Goal: Task Accomplishment & Management: Manage account settings

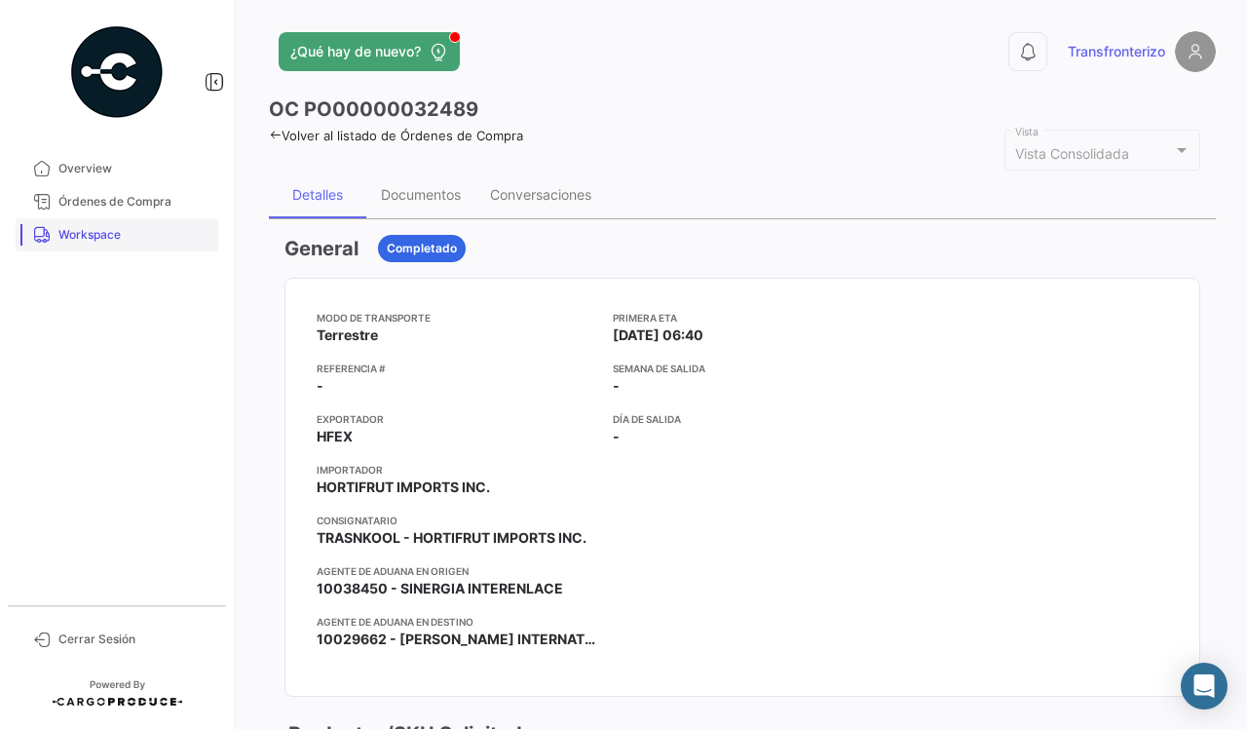
click at [102, 235] on span "Workspace" at bounding box center [134, 235] width 152 height 18
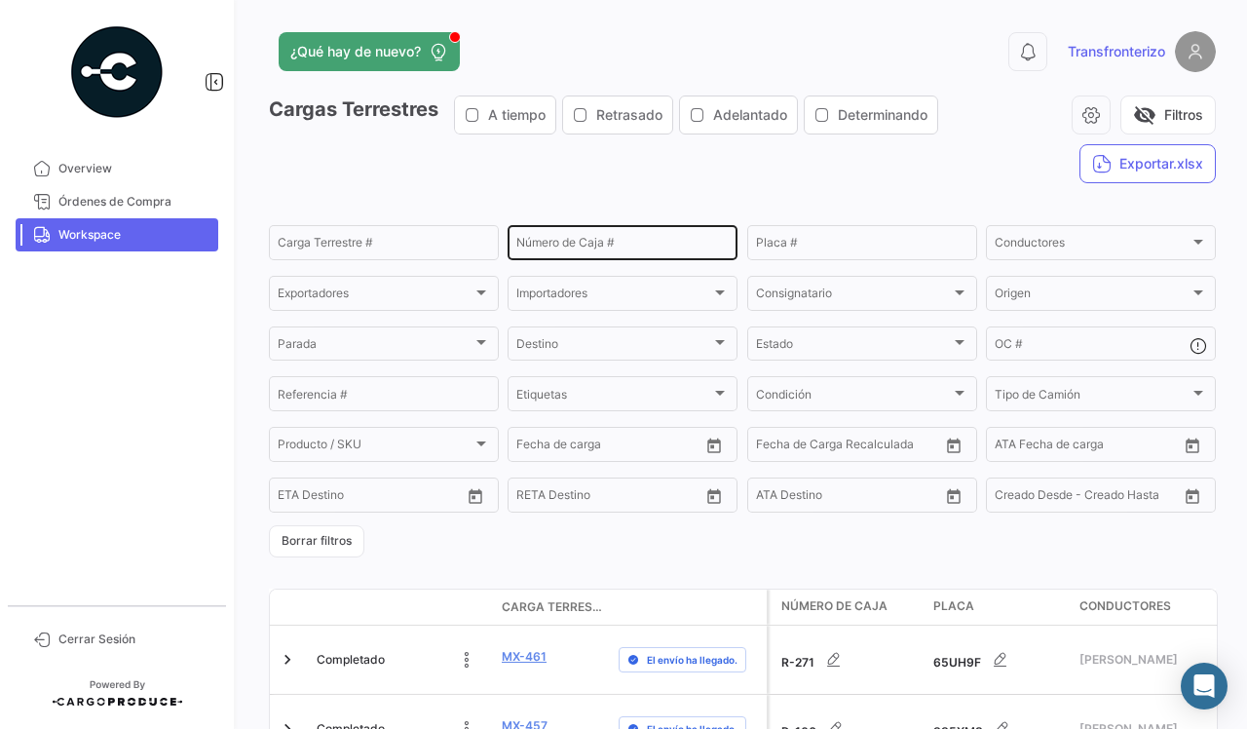
click at [636, 241] on input "Número de Caja #" at bounding box center [622, 246] width 212 height 14
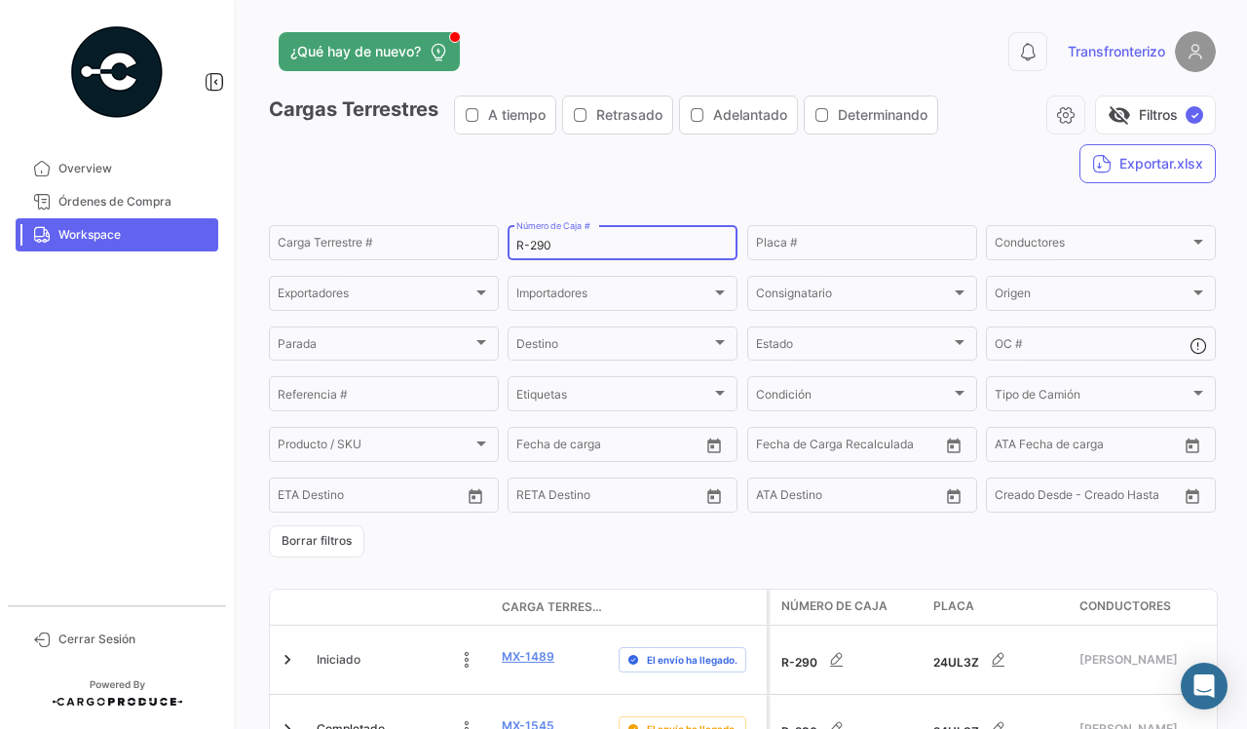
type input "R-290"
click at [631, 166] on div "Cargas Terrestres A tiempo Retrasado Adelantado Determinando visibility_off Fil…" at bounding box center [742, 146] width 947 height 103
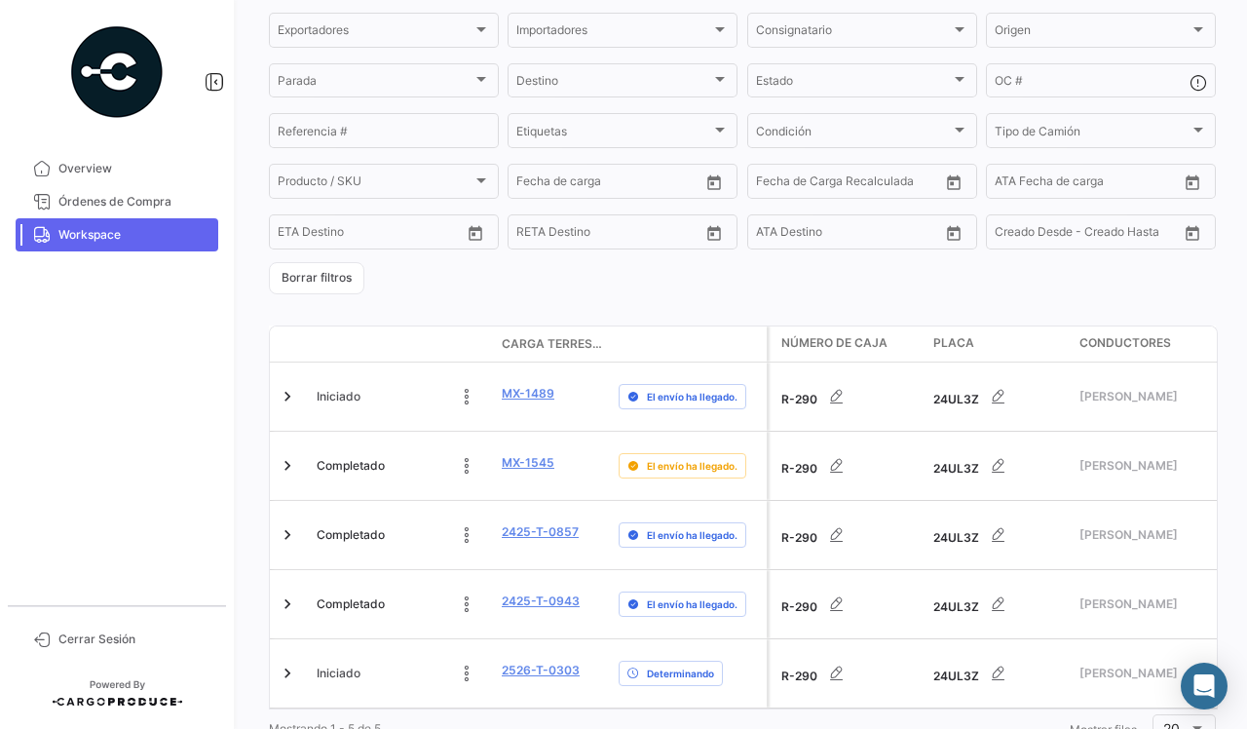
scroll to position [293, 0]
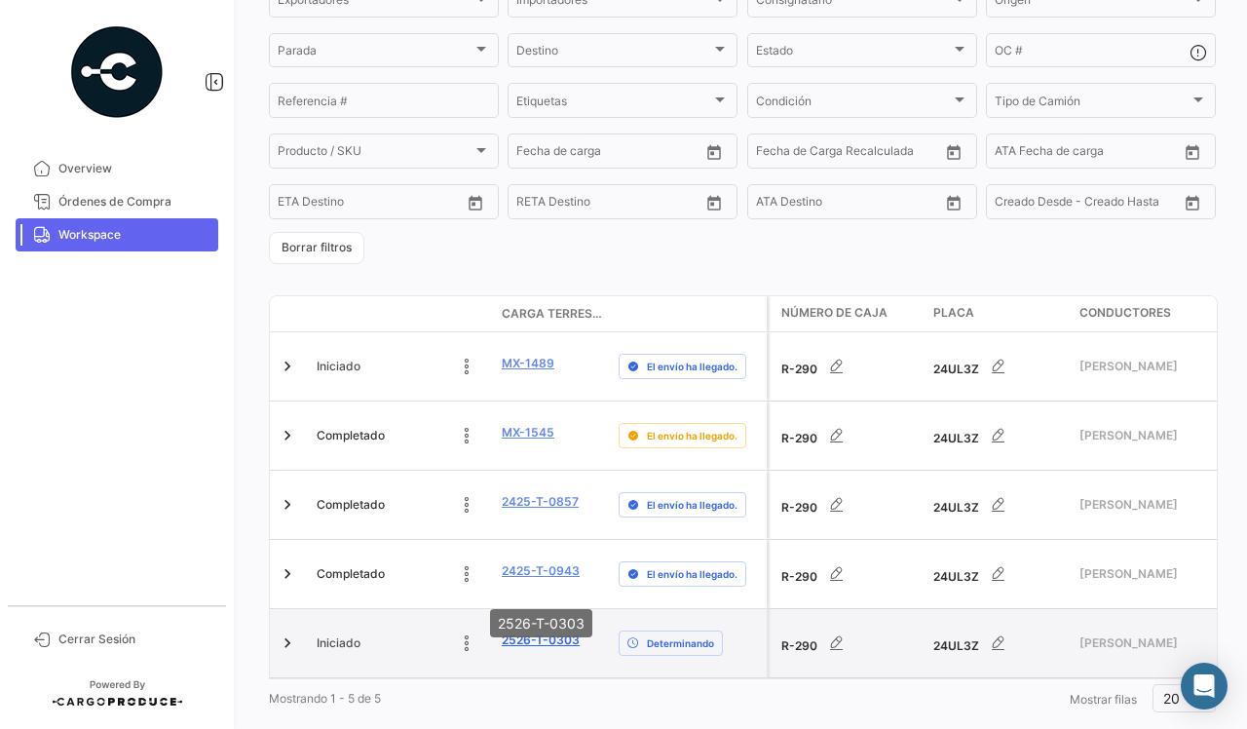
click at [537, 631] on link "2526-T-0303" at bounding box center [541, 640] width 78 height 18
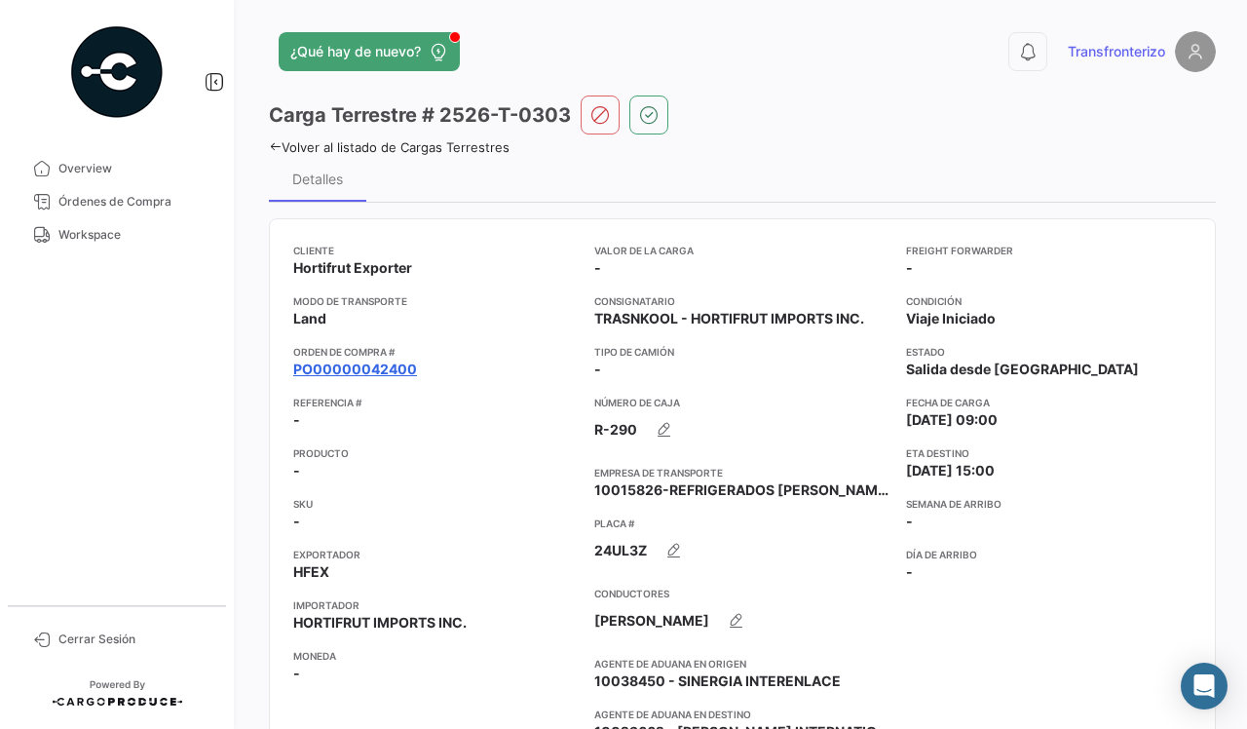
click at [352, 372] on link "PO00000042400" at bounding box center [355, 368] width 124 height 19
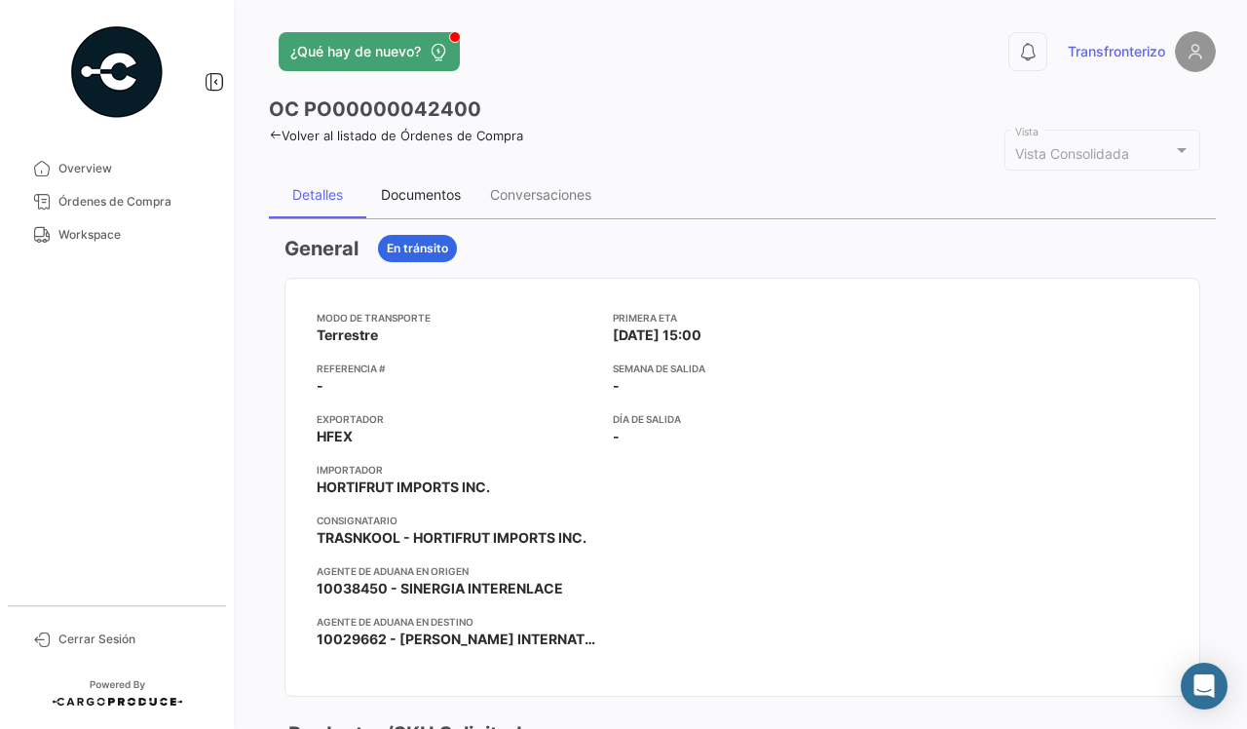
click at [430, 192] on div "Documentos" at bounding box center [421, 194] width 80 height 17
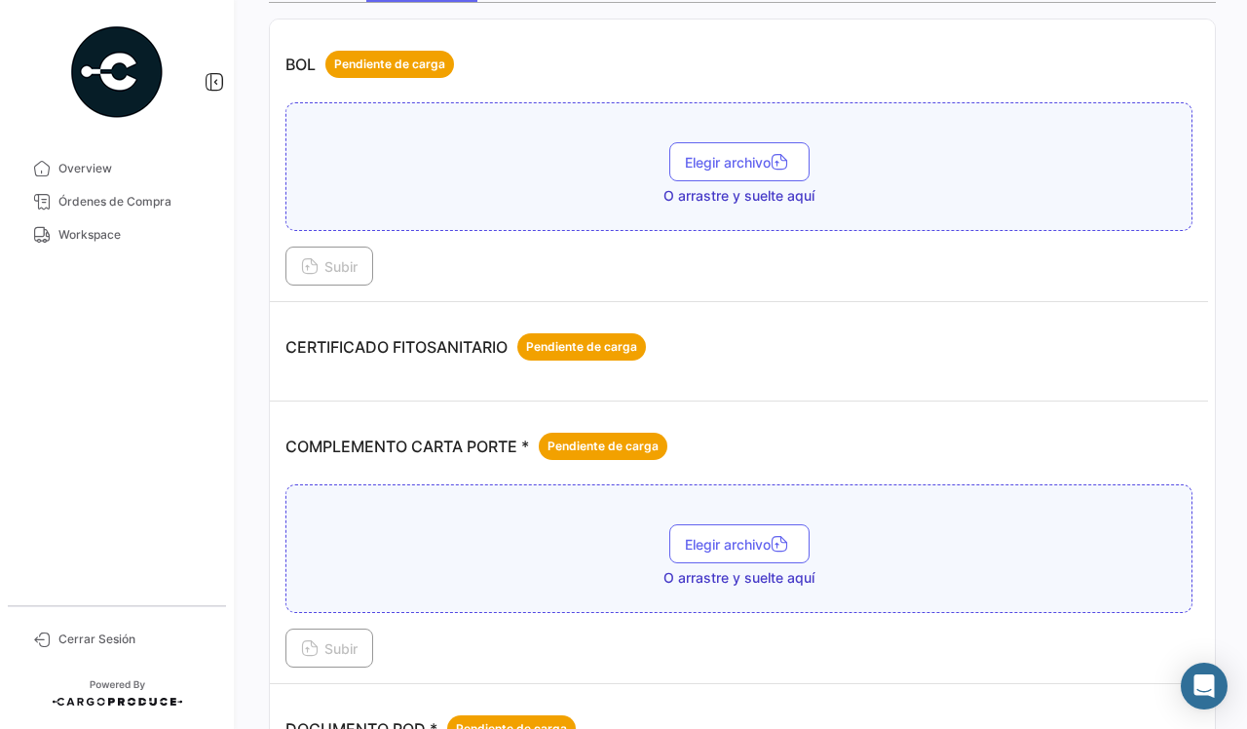
scroll to position [244, 0]
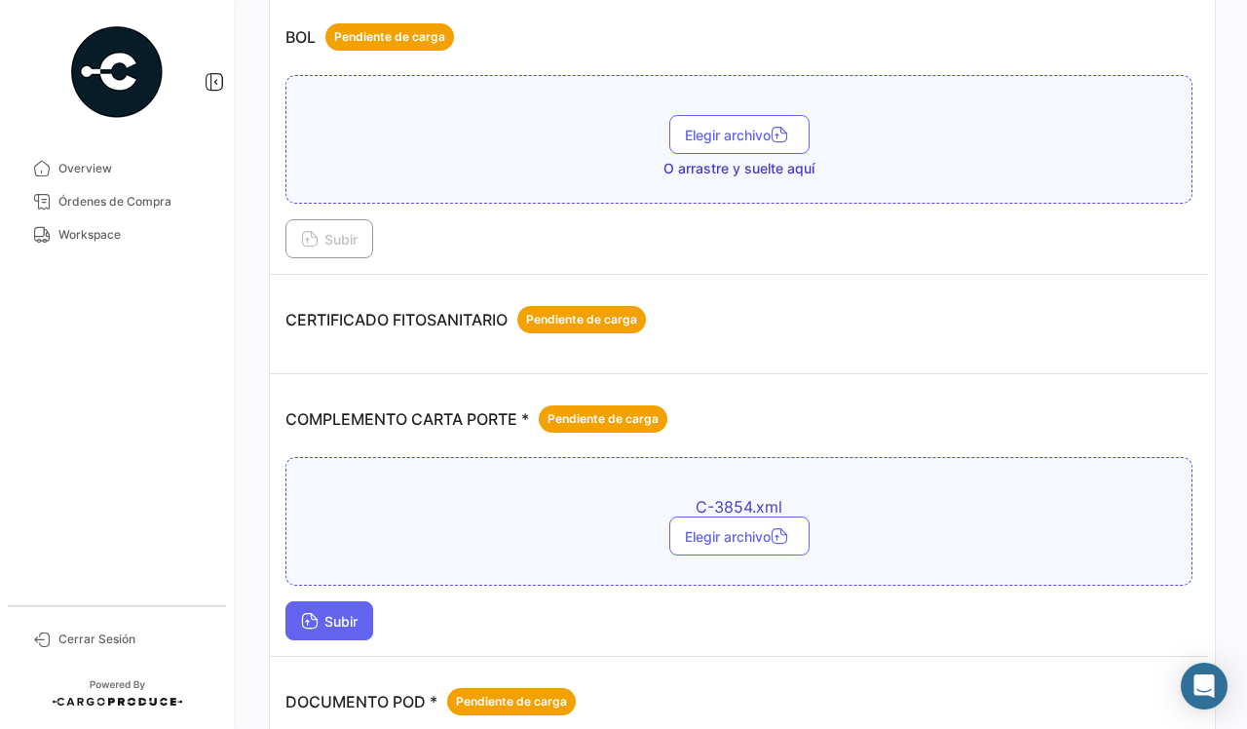
click at [339, 628] on span "Subir" at bounding box center [329, 621] width 56 height 17
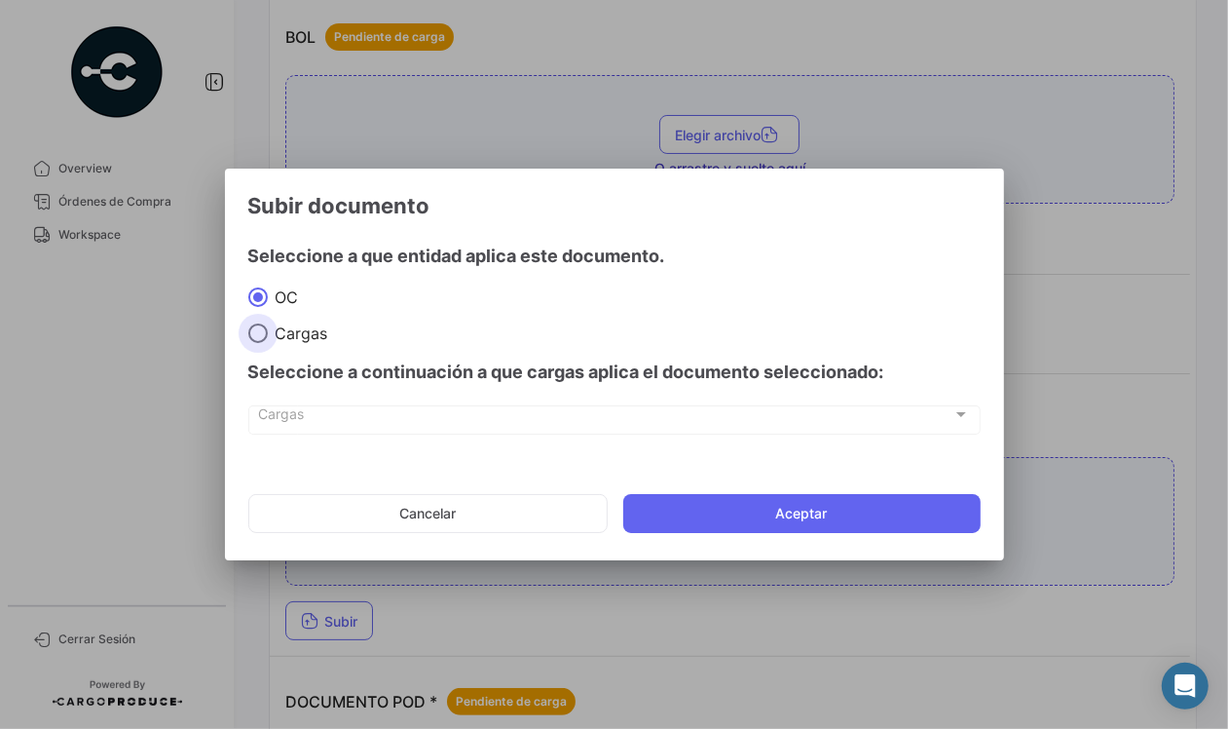
click at [287, 331] on span "Cargas" at bounding box center [298, 332] width 60 height 19
click at [268, 331] on input "Cargas" at bounding box center [257, 332] width 19 height 19
radio input "true"
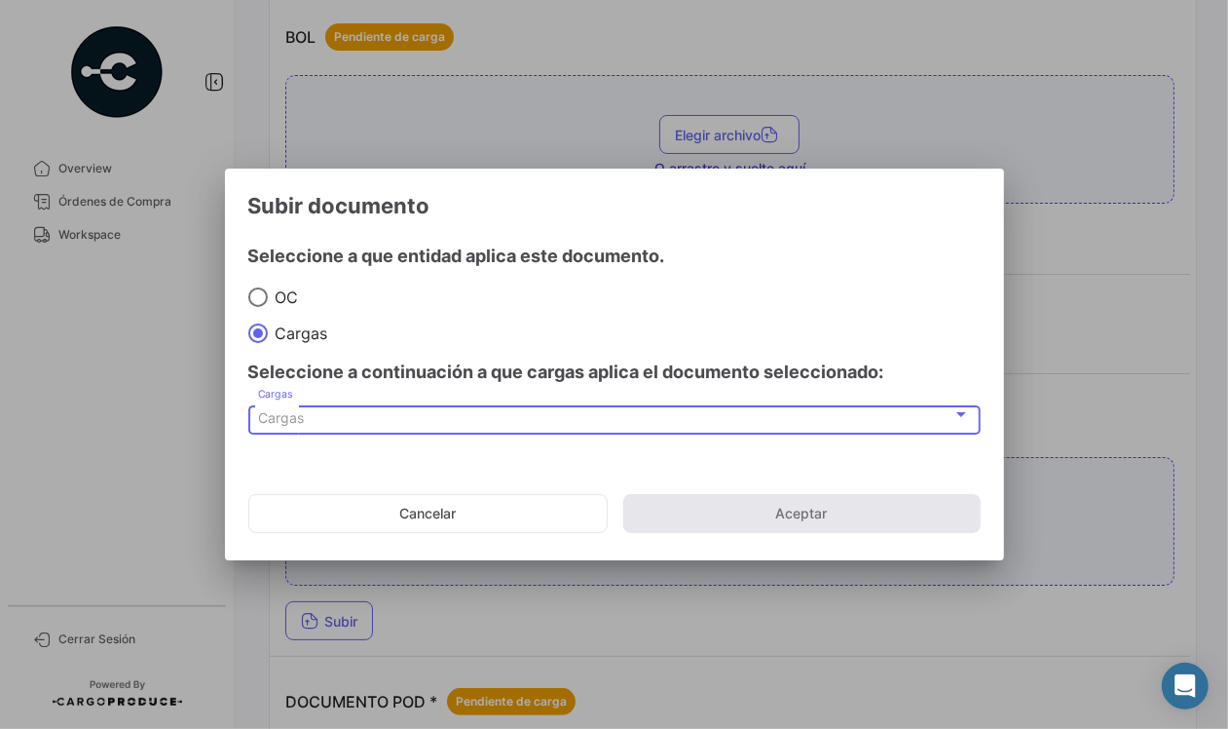
click at [284, 412] on span "Cargas" at bounding box center [281, 417] width 46 height 17
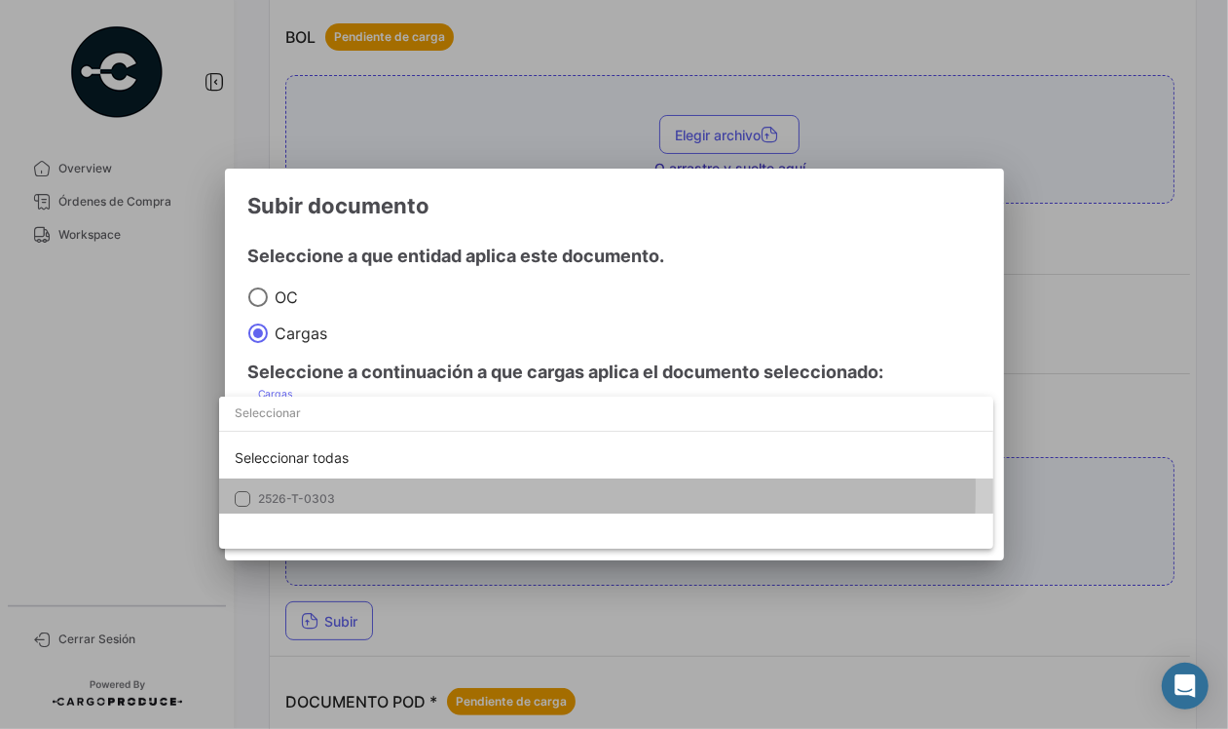
click at [245, 489] on mat-option "2526-T-0303" at bounding box center [606, 498] width 774 height 41
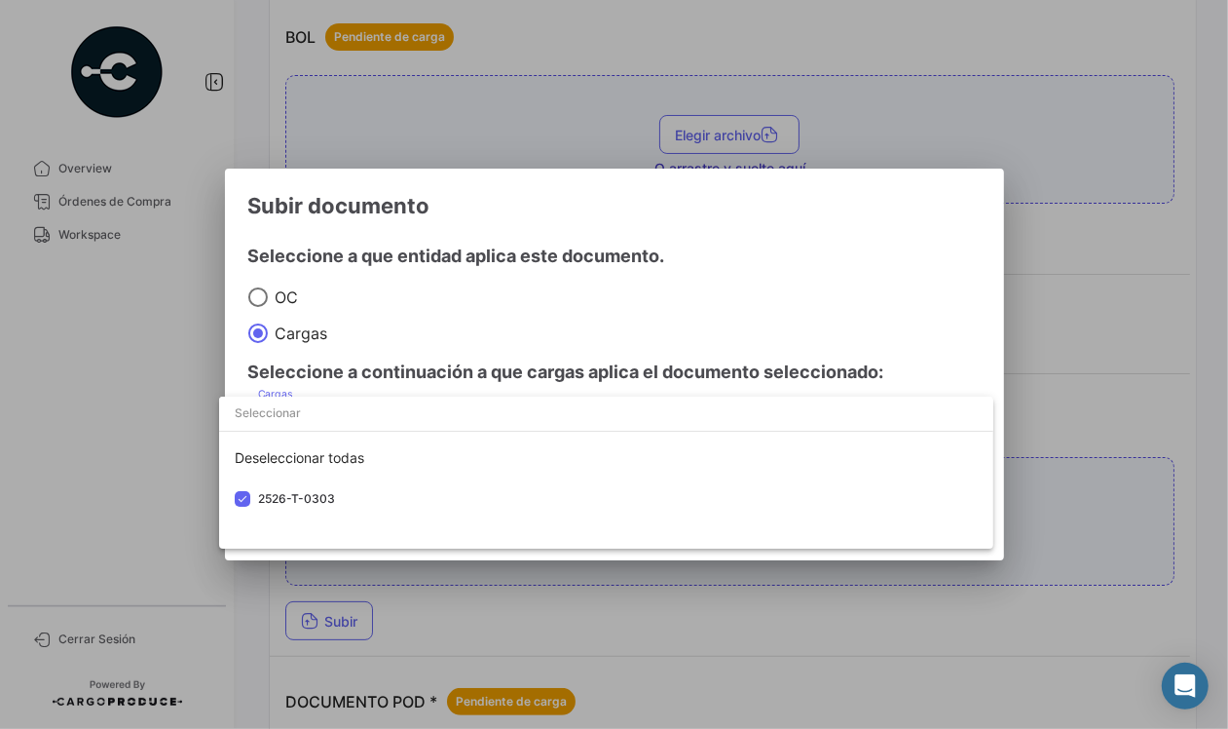
click at [139, 459] on div at bounding box center [614, 364] width 1228 height 729
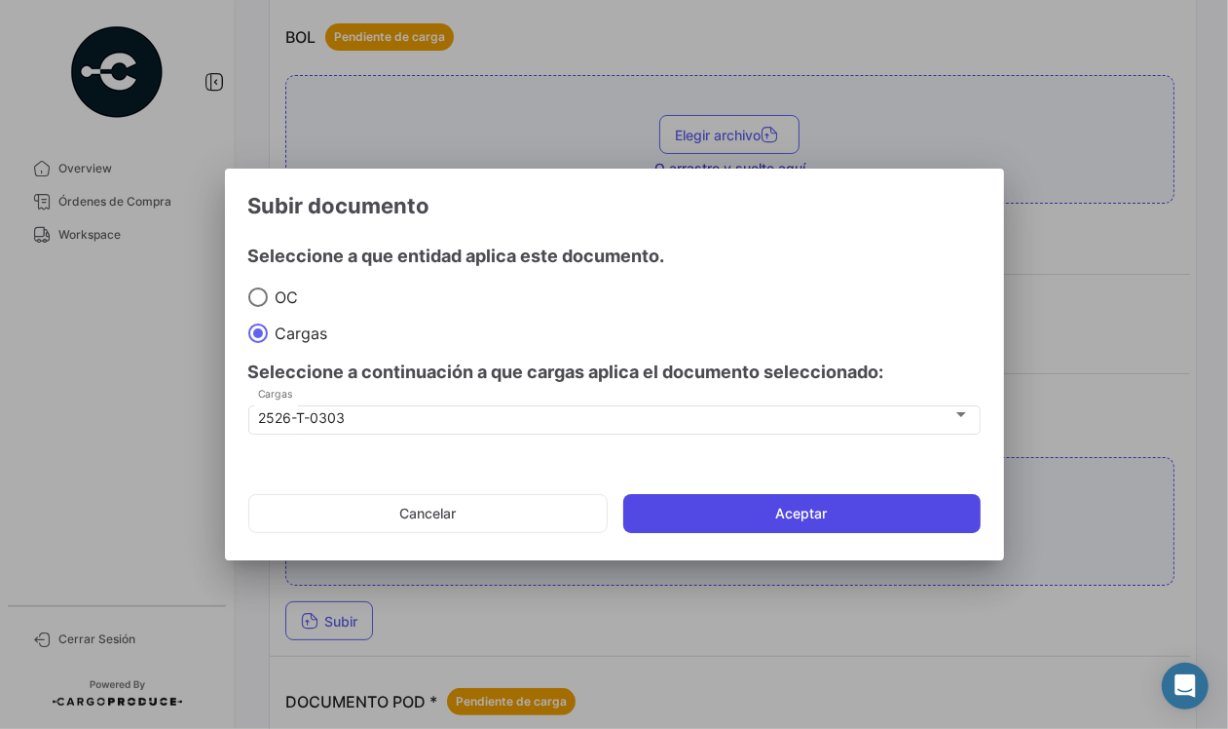
click at [760, 509] on button "Aceptar" at bounding box center [801, 513] width 357 height 39
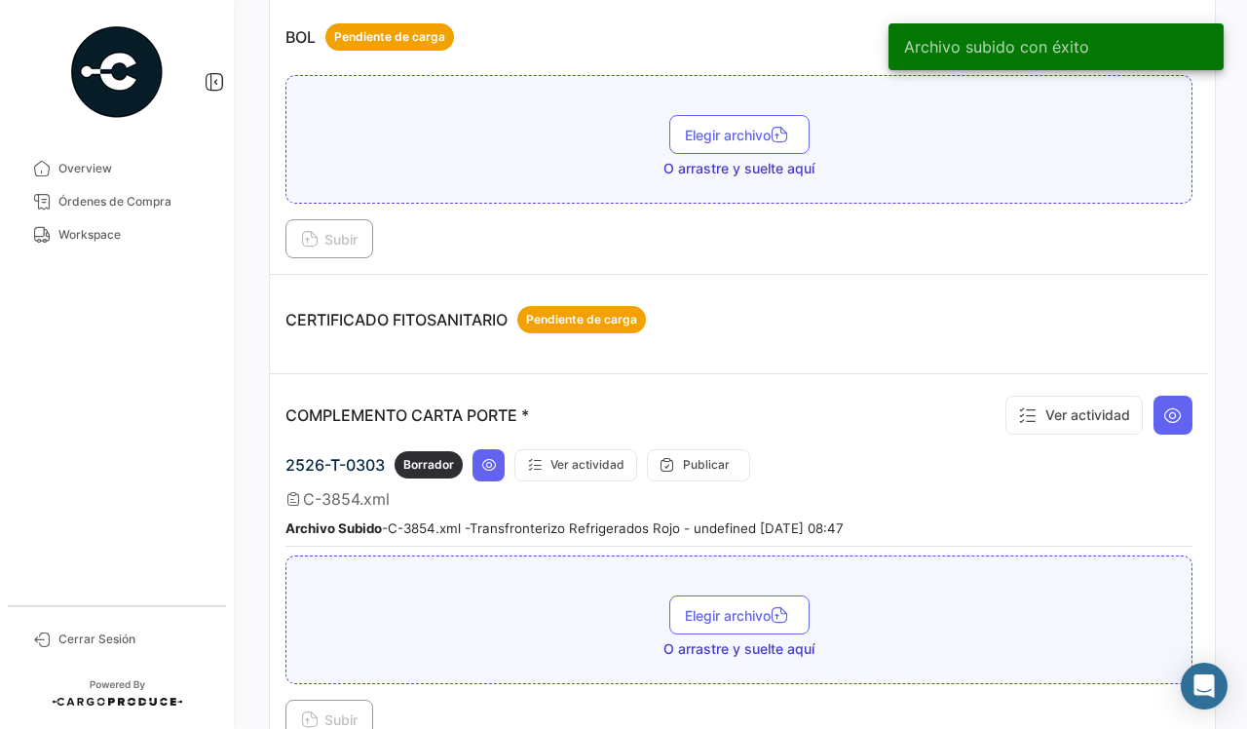
scroll to position [365, 0]
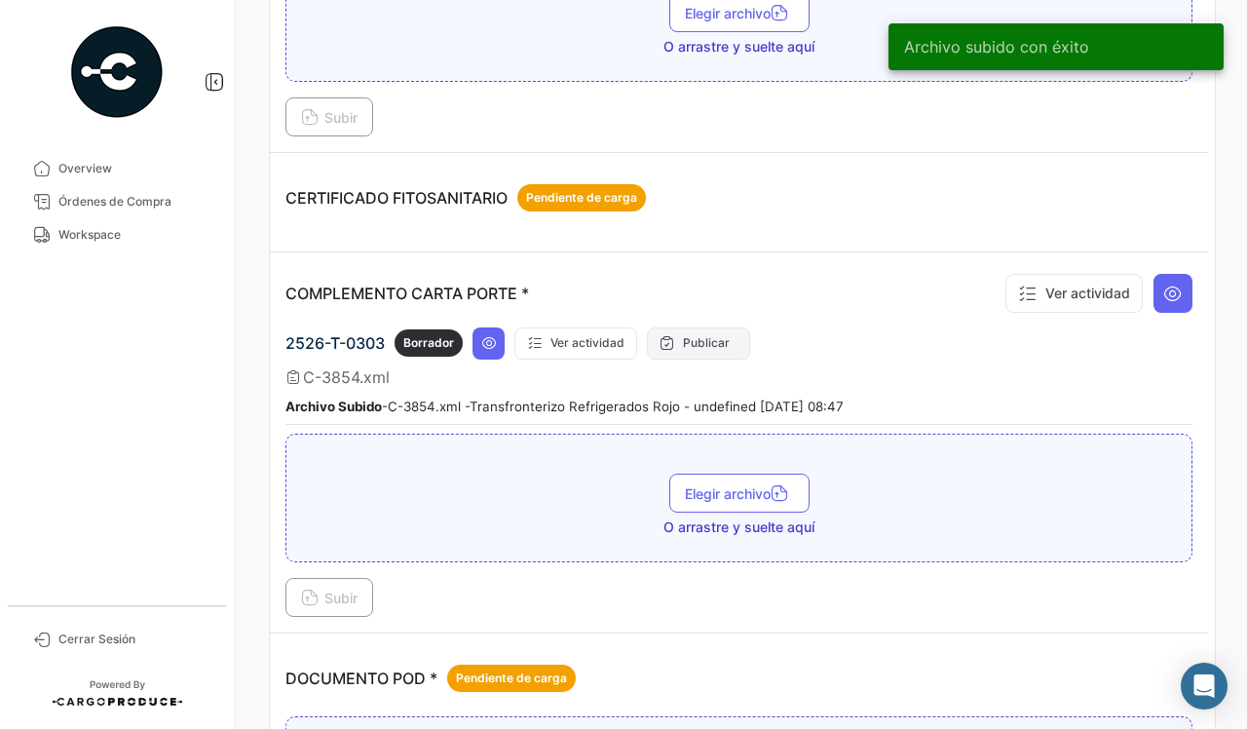
click at [711, 341] on button "Publicar" at bounding box center [698, 343] width 103 height 32
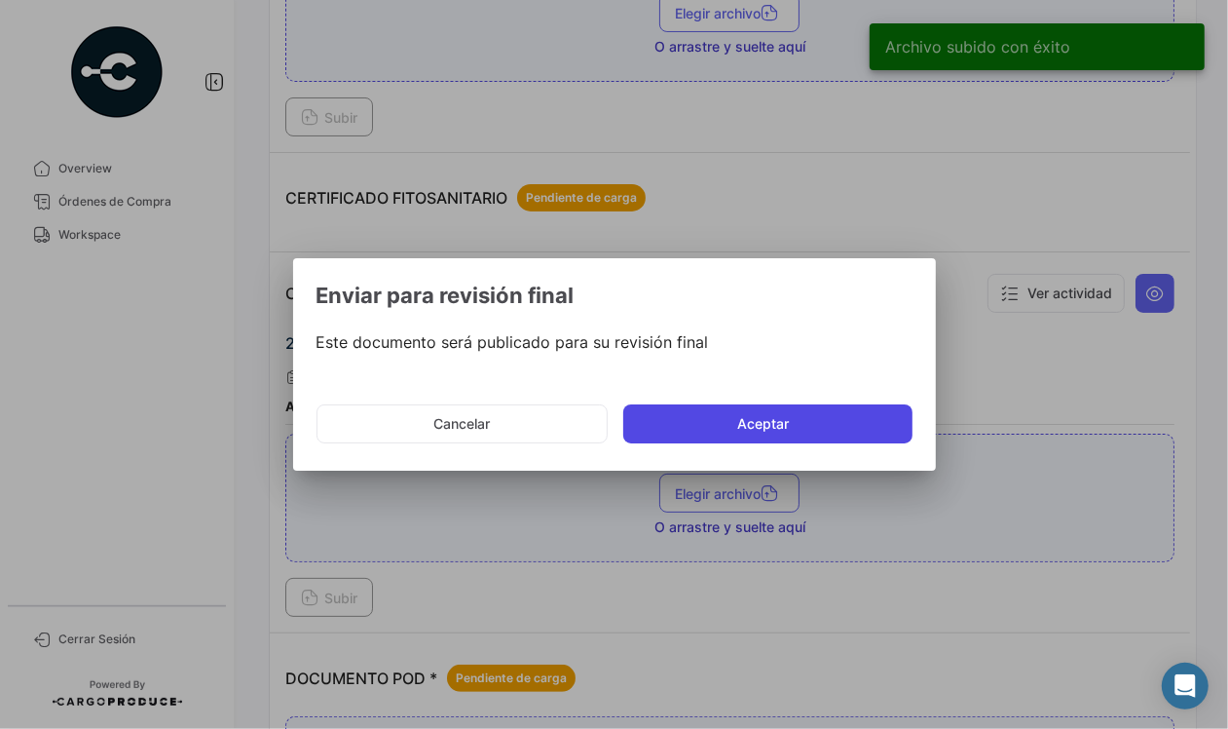
click at [758, 421] on button "Aceptar" at bounding box center [767, 423] width 289 height 39
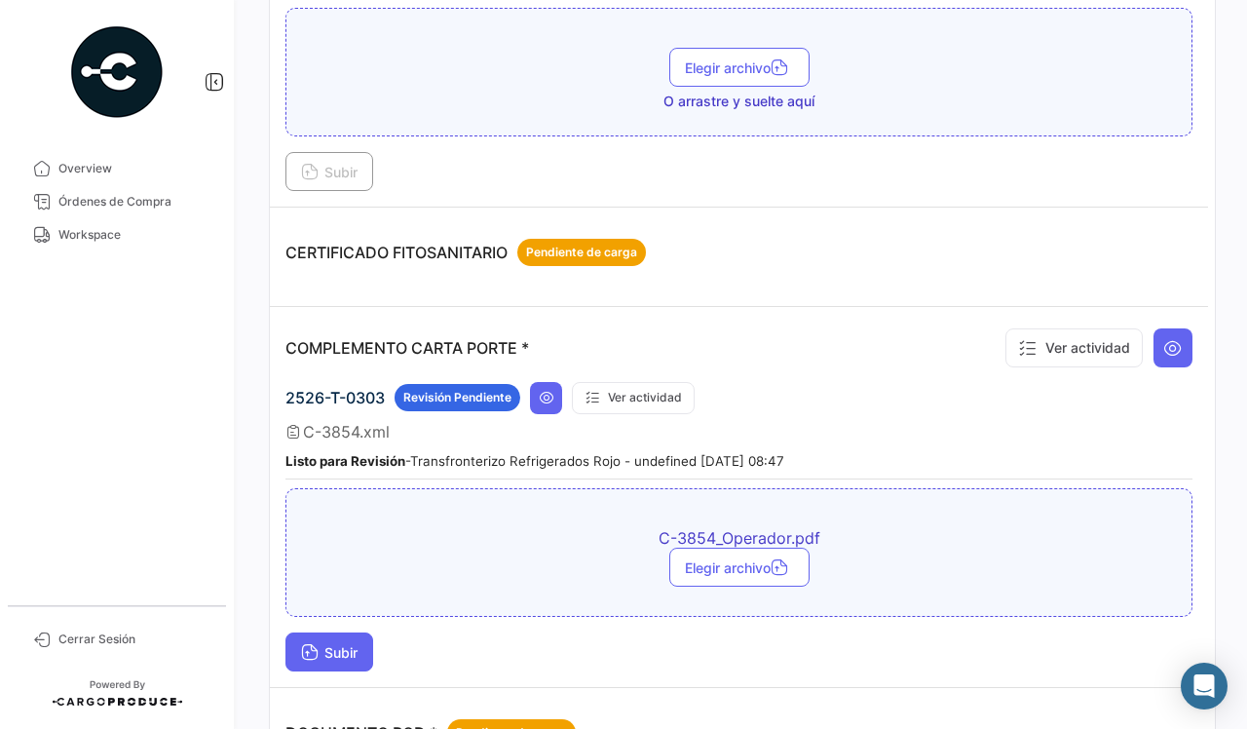
click at [332, 650] on span "Subir" at bounding box center [329, 652] width 56 height 17
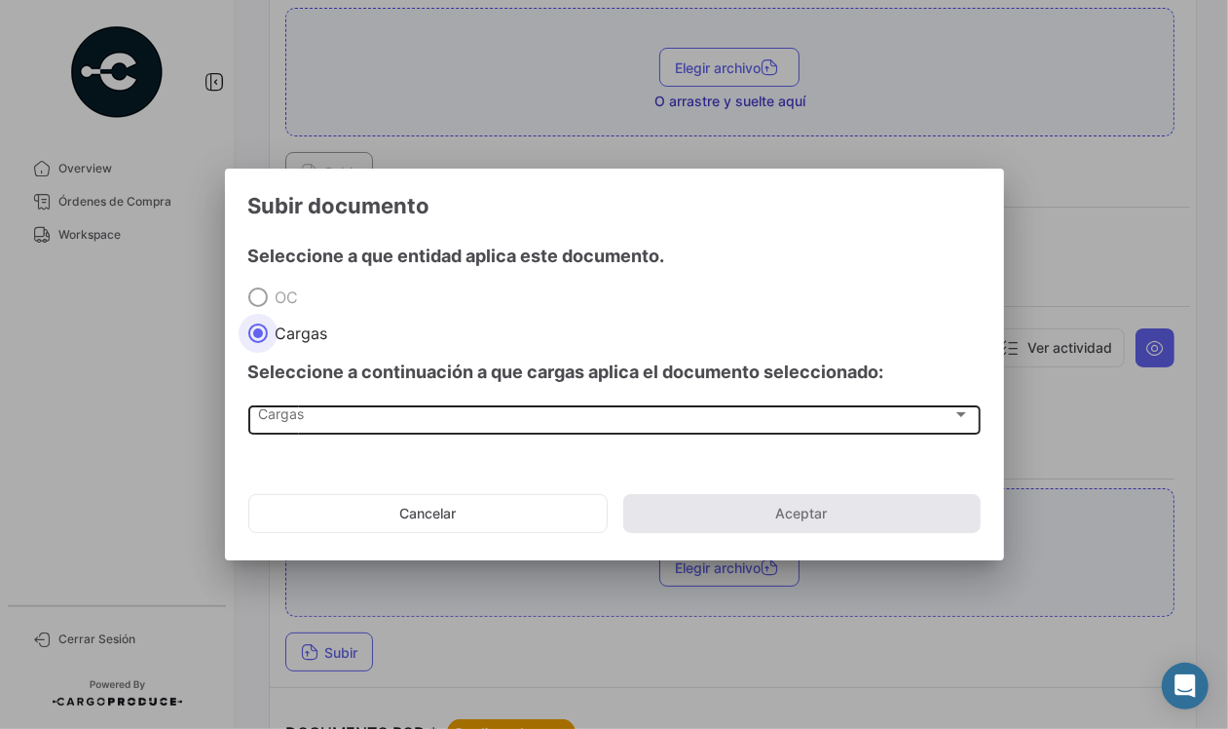
click at [360, 426] on div "Cargas Cargas" at bounding box center [614, 417] width 712 height 33
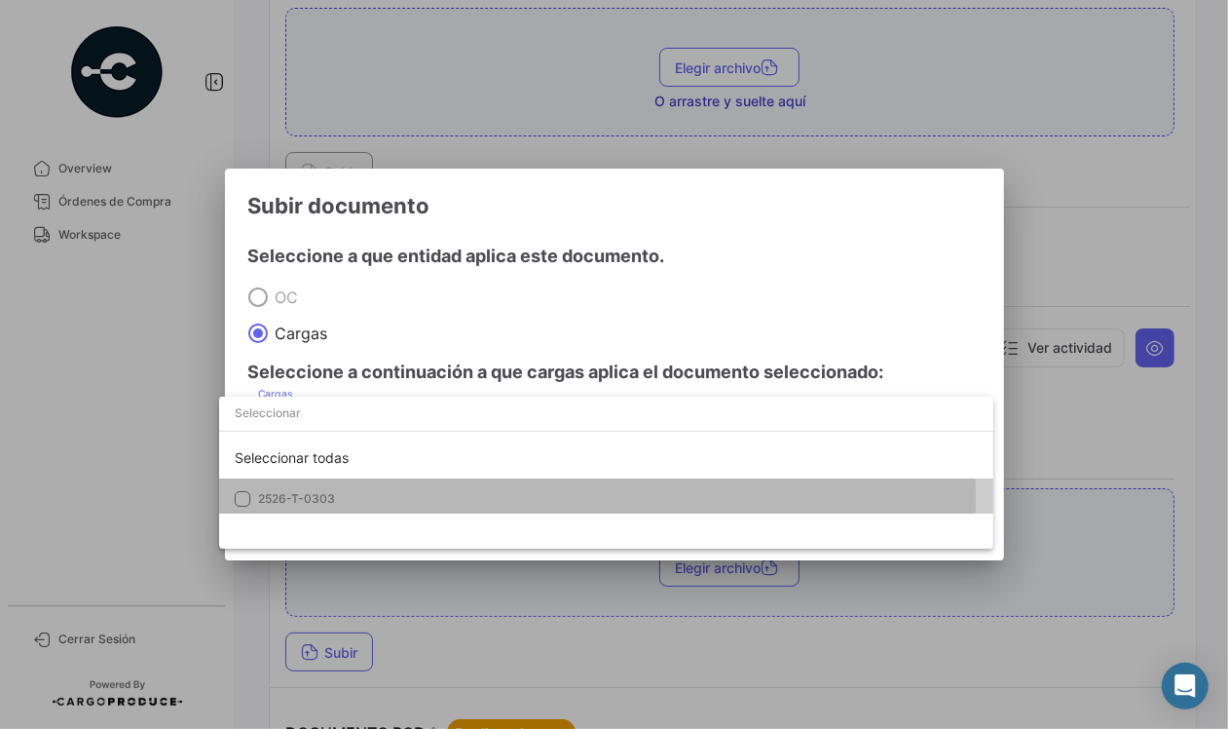
click at [264, 498] on span "2526-T-0303" at bounding box center [296, 498] width 77 height 15
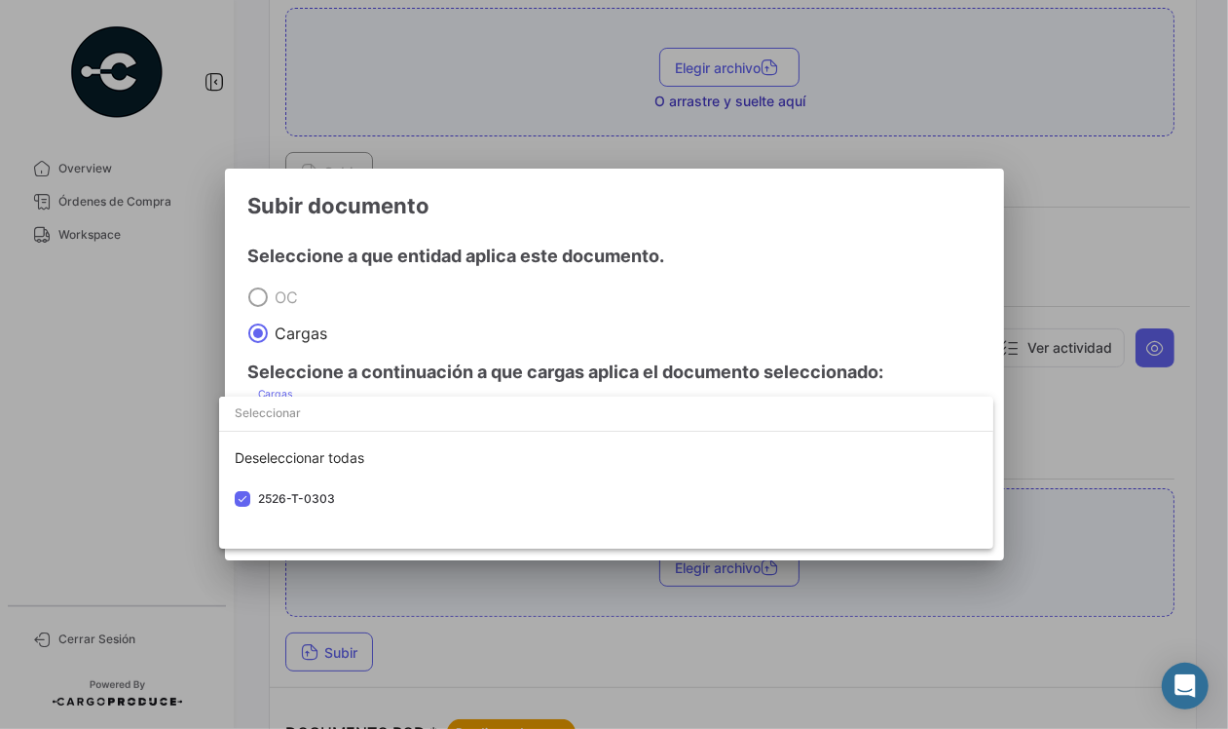
click at [151, 450] on div at bounding box center [614, 364] width 1228 height 729
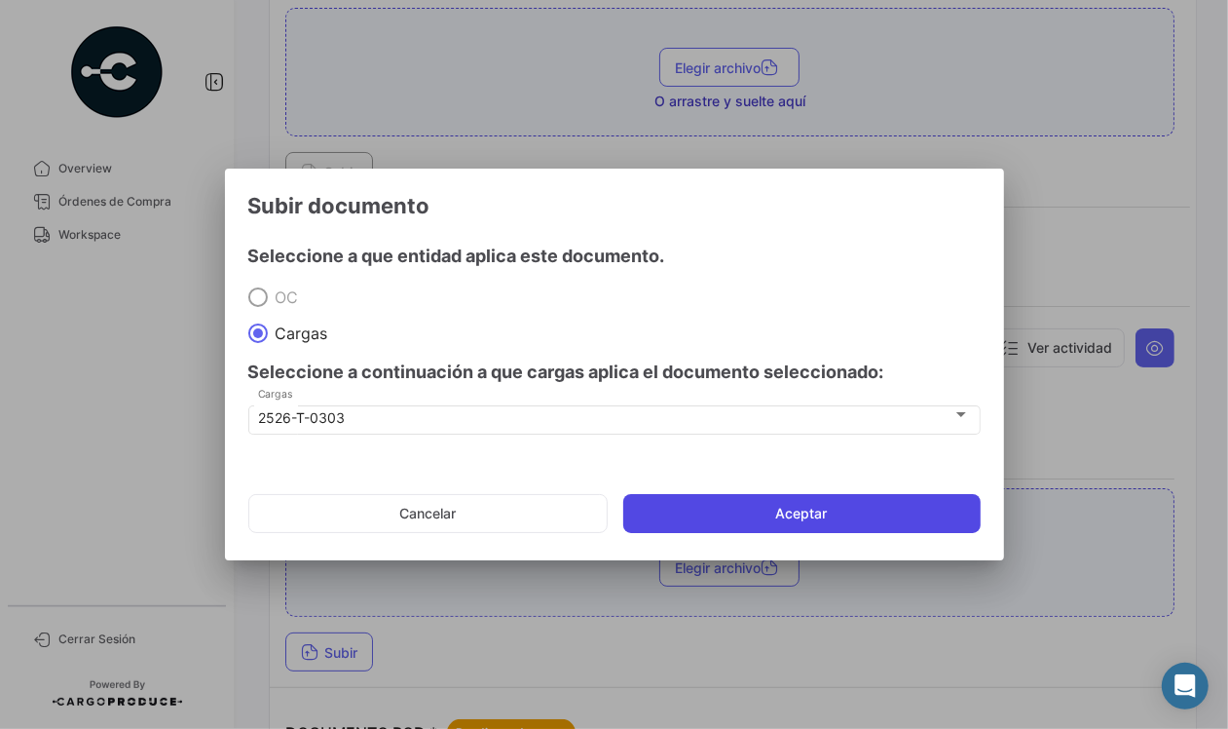
click at [796, 500] on button "Aceptar" at bounding box center [801, 513] width 357 height 39
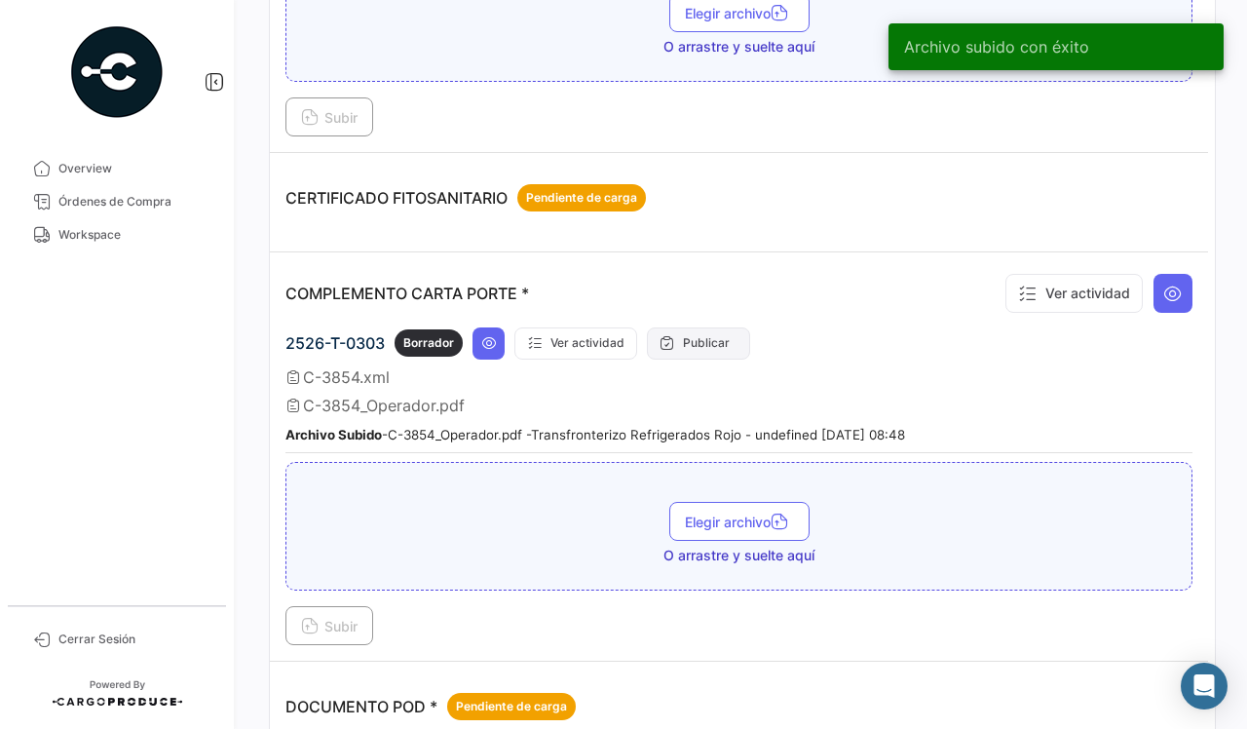
click at [697, 346] on button "Publicar" at bounding box center [698, 343] width 103 height 32
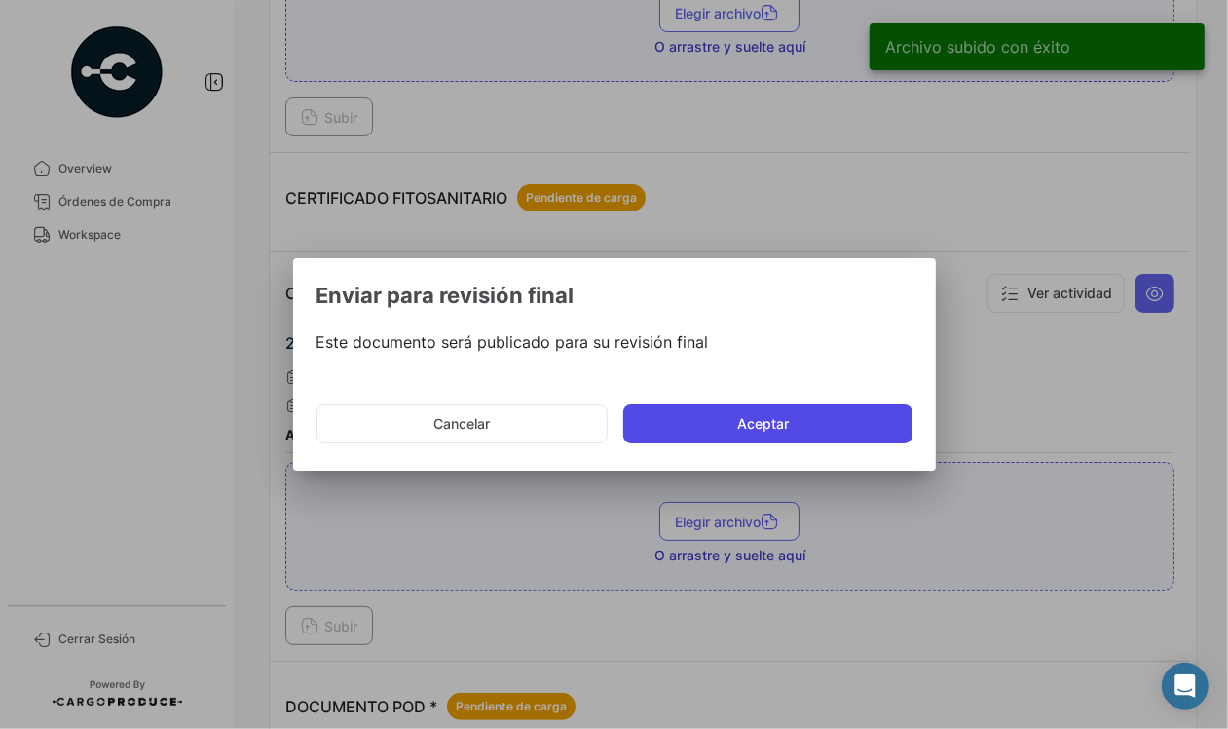
click at [772, 425] on button "Aceptar" at bounding box center [767, 423] width 289 height 39
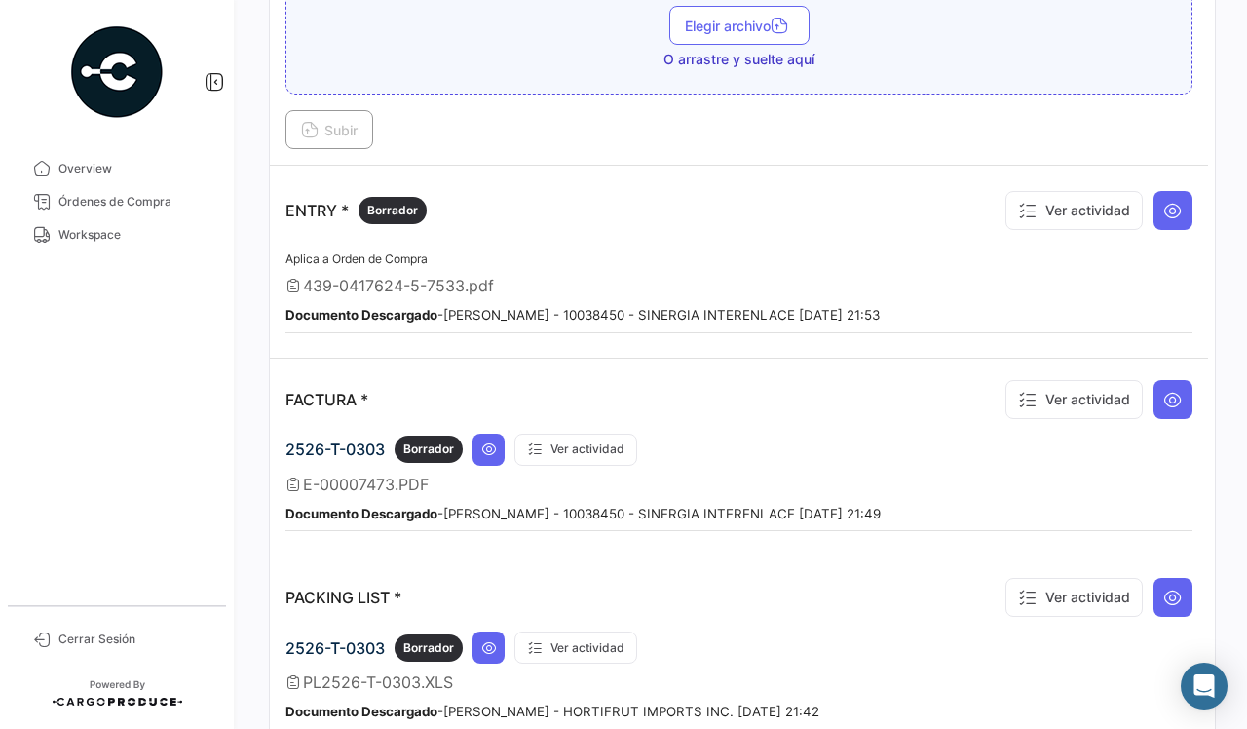
scroll to position [1583, 0]
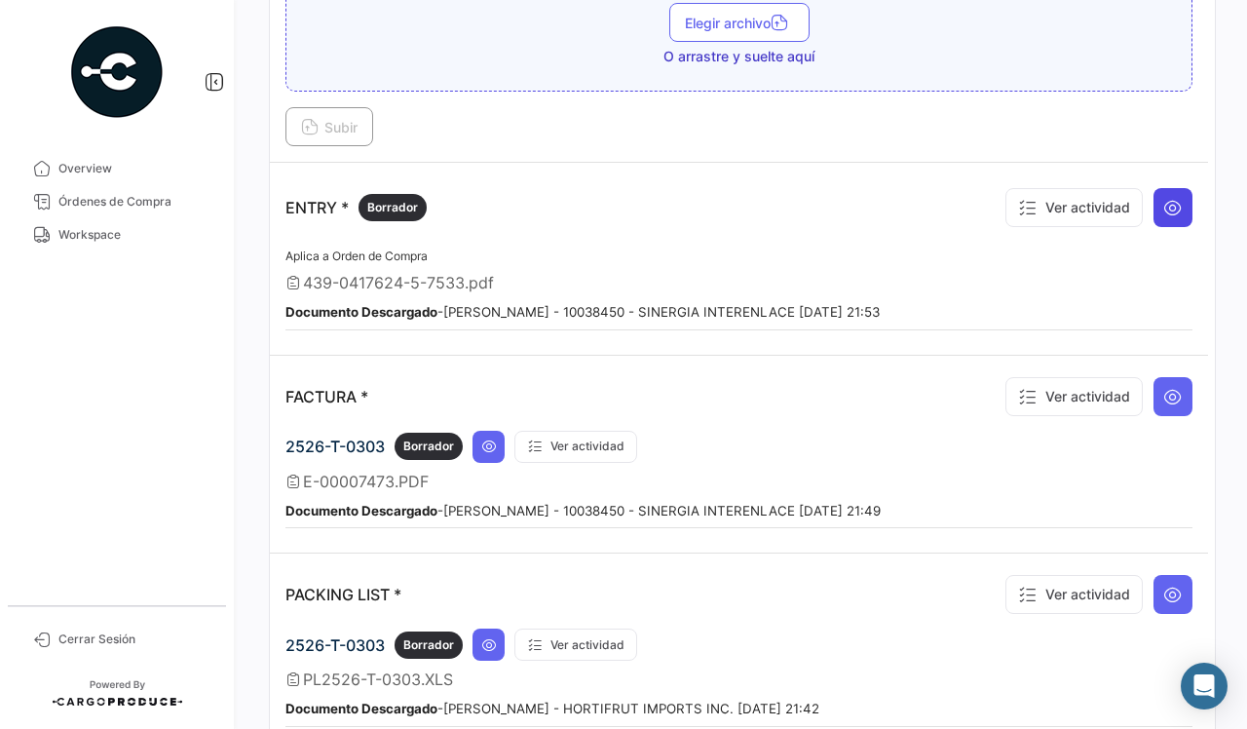
click at [1160, 202] on button at bounding box center [1172, 207] width 39 height 39
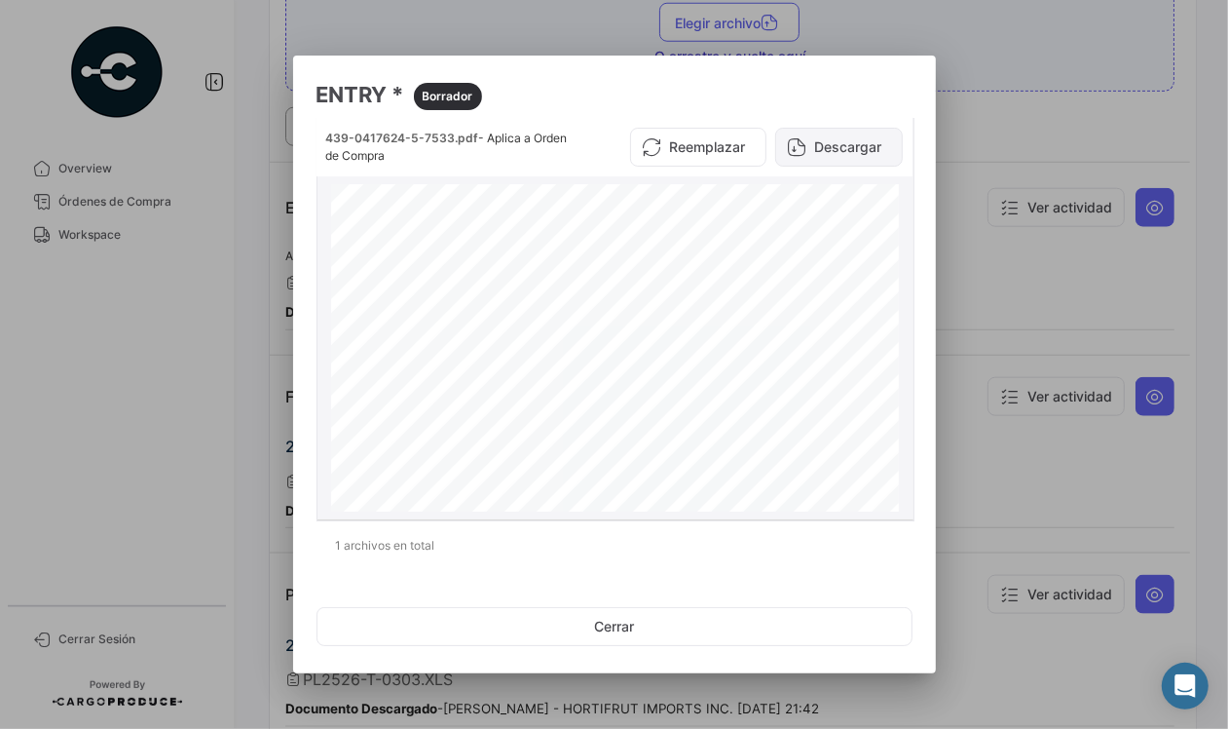
click at [836, 142] on button "Descargar" at bounding box center [839, 147] width 128 height 39
click at [1014, 259] on div at bounding box center [614, 364] width 1228 height 729
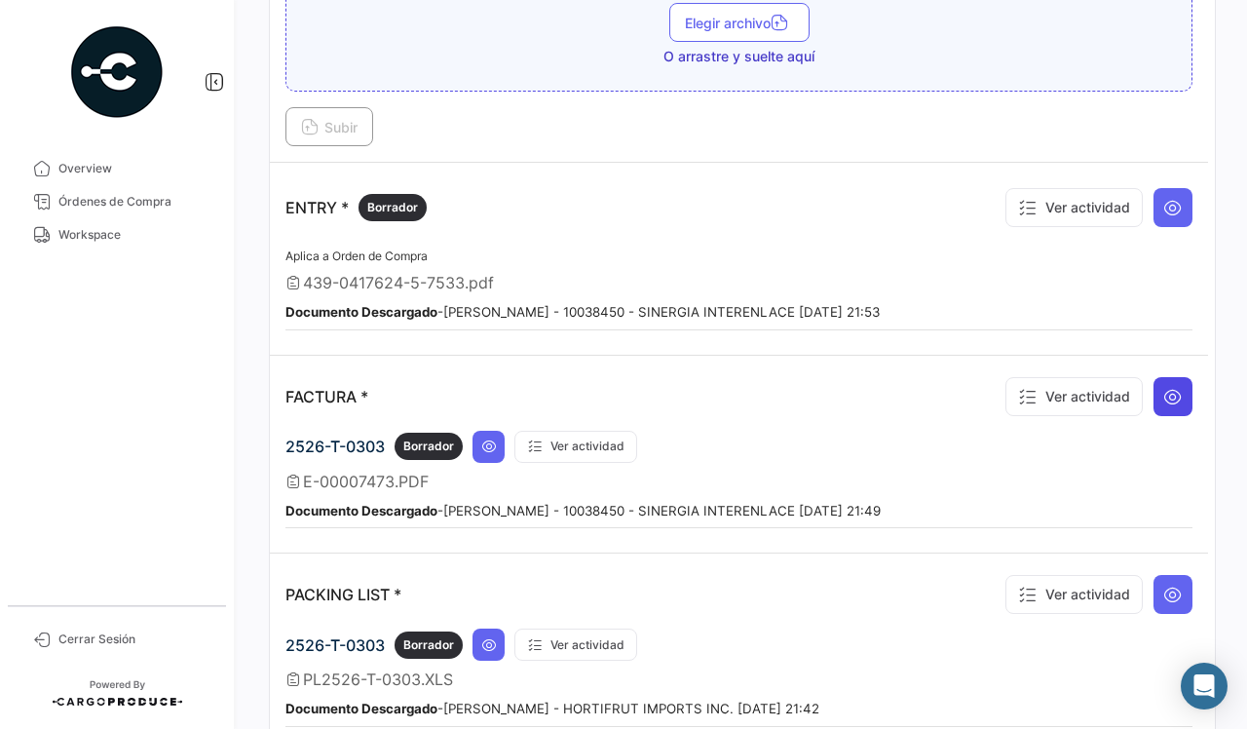
click at [1163, 401] on icon at bounding box center [1172, 396] width 19 height 19
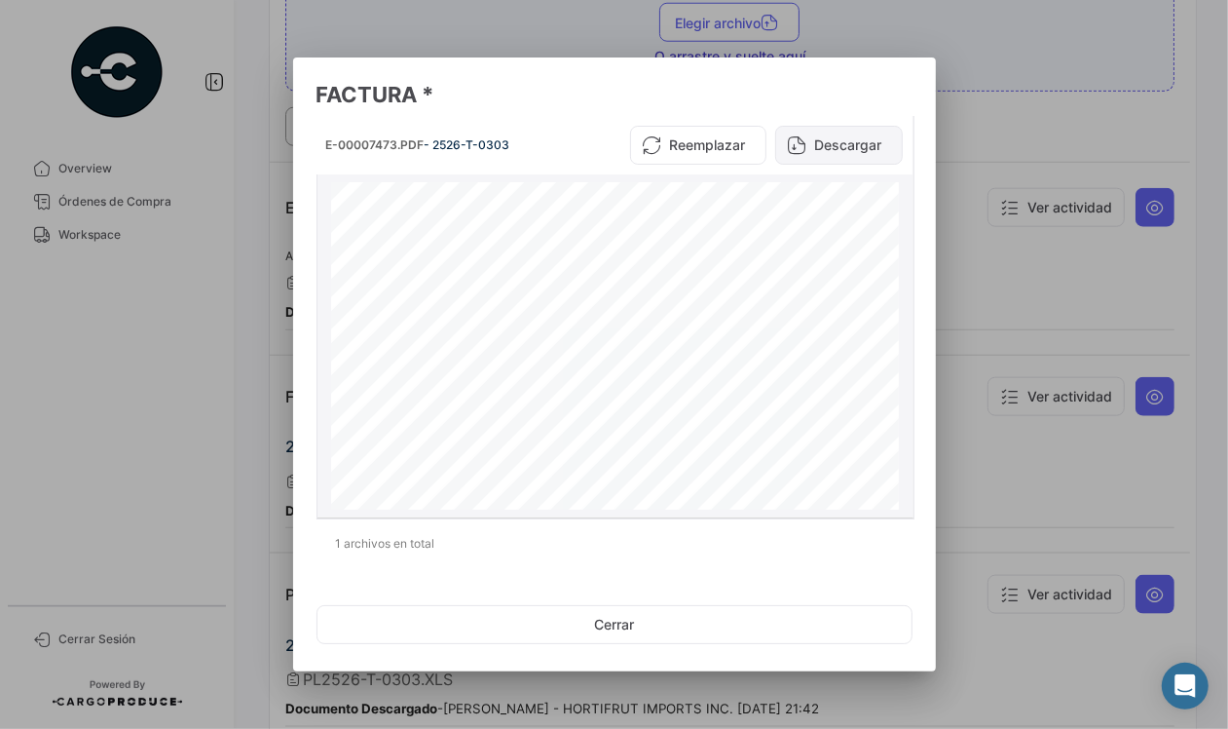
click at [831, 144] on button "Descargar" at bounding box center [839, 145] width 128 height 39
click at [1023, 281] on div at bounding box center [614, 364] width 1228 height 729
